Goal: Information Seeking & Learning: Learn about a topic

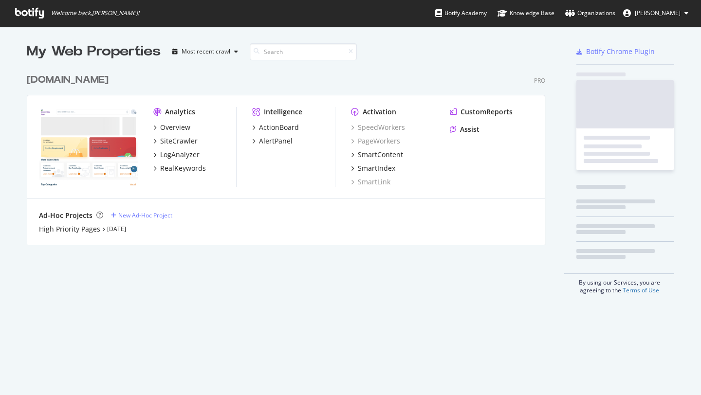
scroll to position [395, 701]
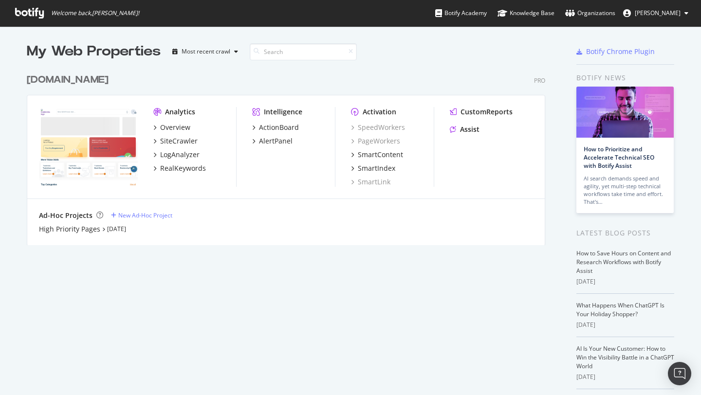
click at [79, 216] on div "Ad-Hoc Projects" at bounding box center [66, 216] width 54 height 10
click at [115, 229] on link "[DATE]" at bounding box center [116, 229] width 19 height 8
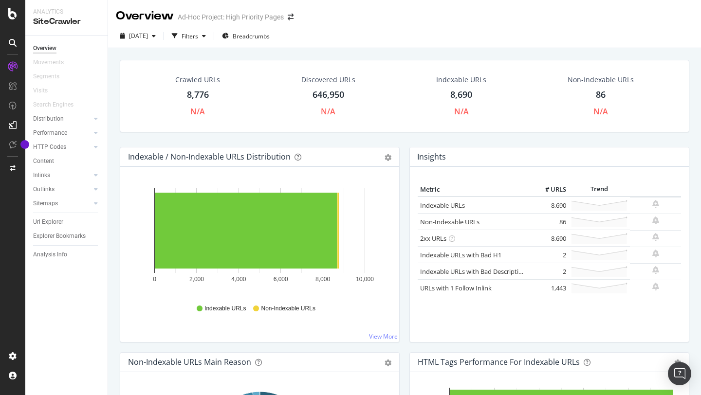
click at [143, 17] on div "Overview" at bounding box center [145, 16] width 58 height 17
click at [52, 129] on div "Performance" at bounding box center [50, 133] width 34 height 10
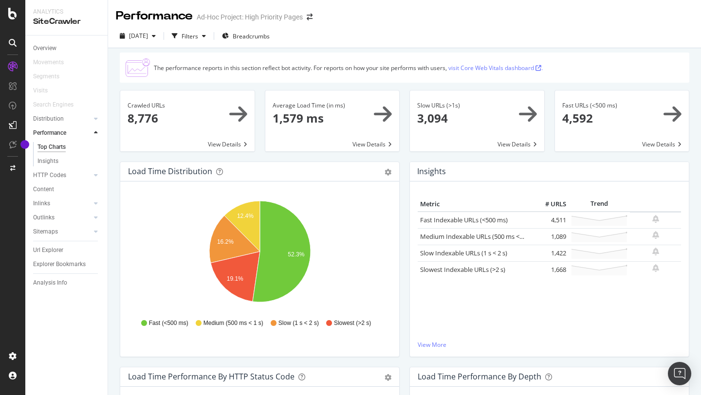
click at [57, 28] on div "Analytics SiteCrawler" at bounding box center [66, 17] width 82 height 35
click at [42, 203] on div "Inlinks" at bounding box center [41, 204] width 17 height 10
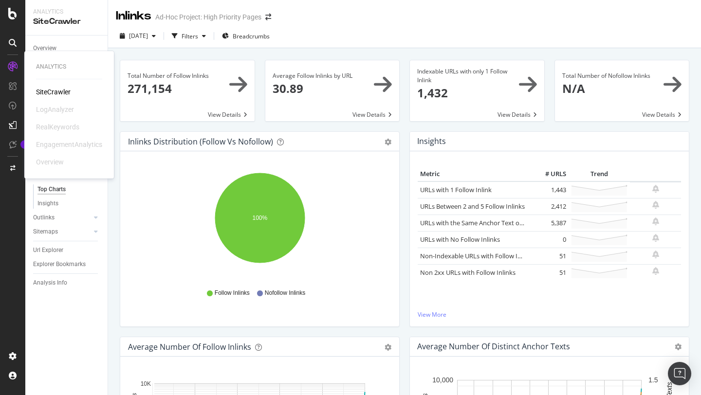
click at [55, 89] on div "SiteCrawler" at bounding box center [53, 92] width 35 height 10
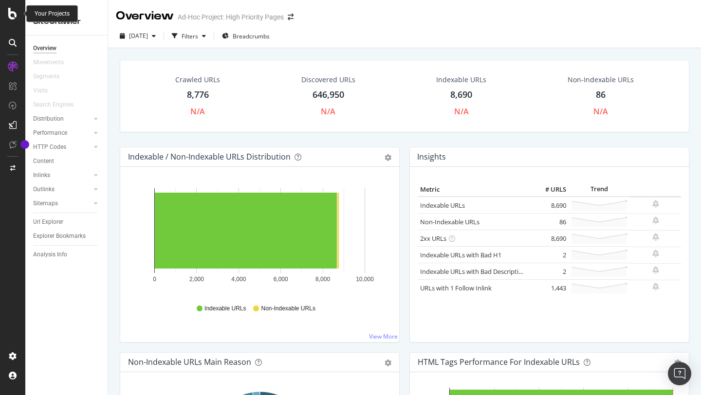
click at [16, 19] on icon at bounding box center [12, 14] width 9 height 12
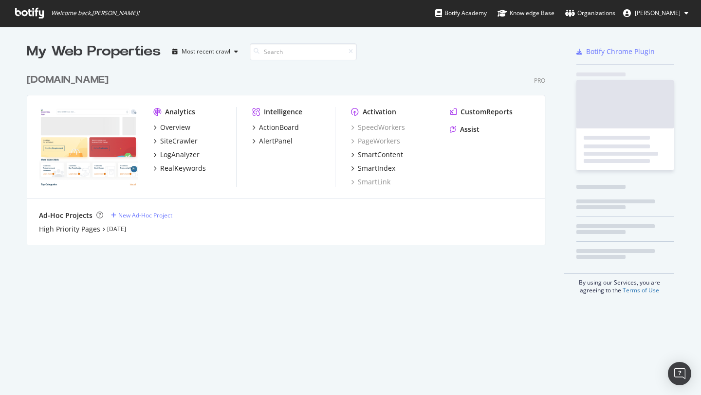
scroll to position [395, 701]
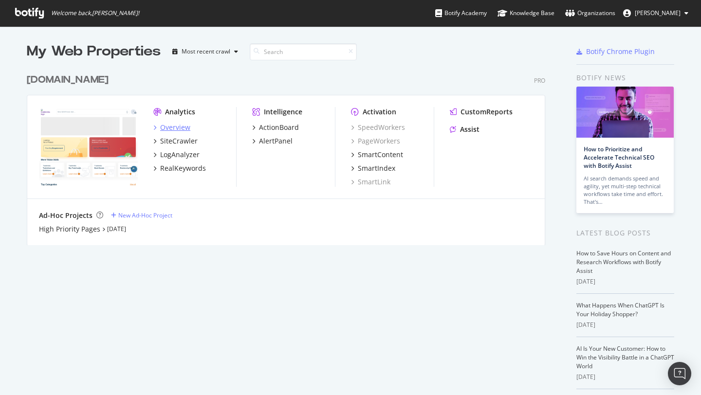
click at [177, 128] on div "Overview" at bounding box center [175, 128] width 30 height 10
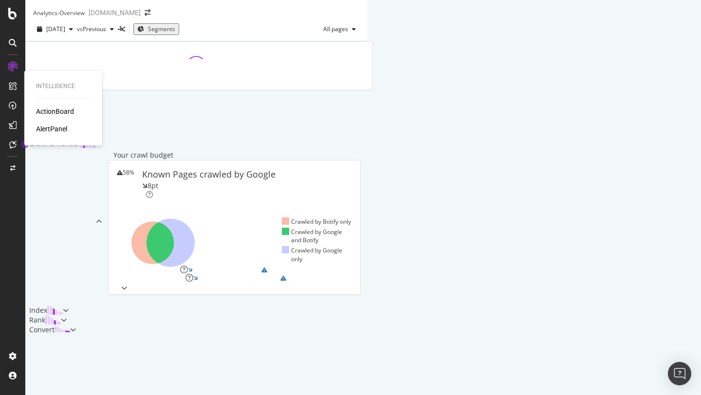
click at [44, 113] on div "ActionBoard" at bounding box center [55, 112] width 38 height 10
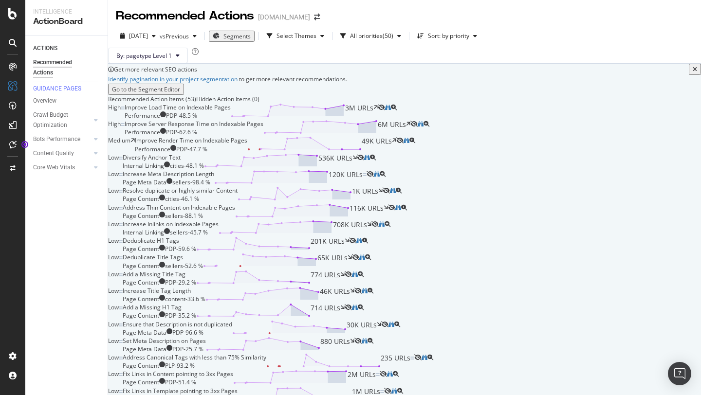
scroll to position [103, 0]
click at [214, 186] on div "Page Meta Data sellers - 98.4 %" at bounding box center [169, 182] width 92 height 8
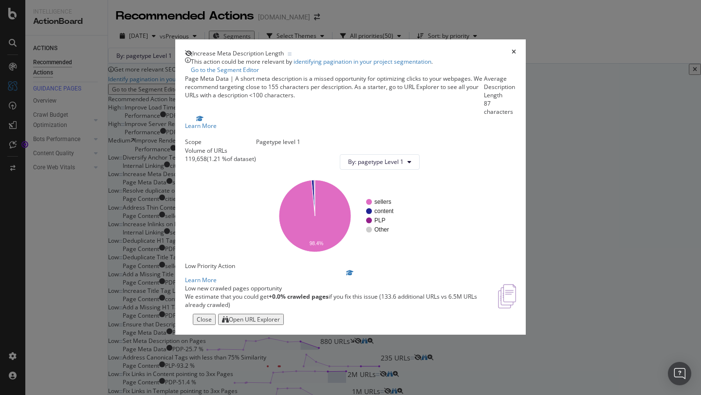
scroll to position [42, 0]
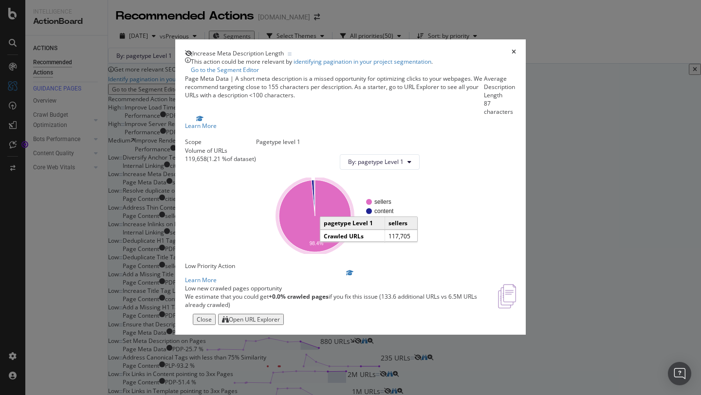
click at [516, 49] on icon "times" at bounding box center [514, 53] width 4 height 8
